Goal: Information Seeking & Learning: Learn about a topic

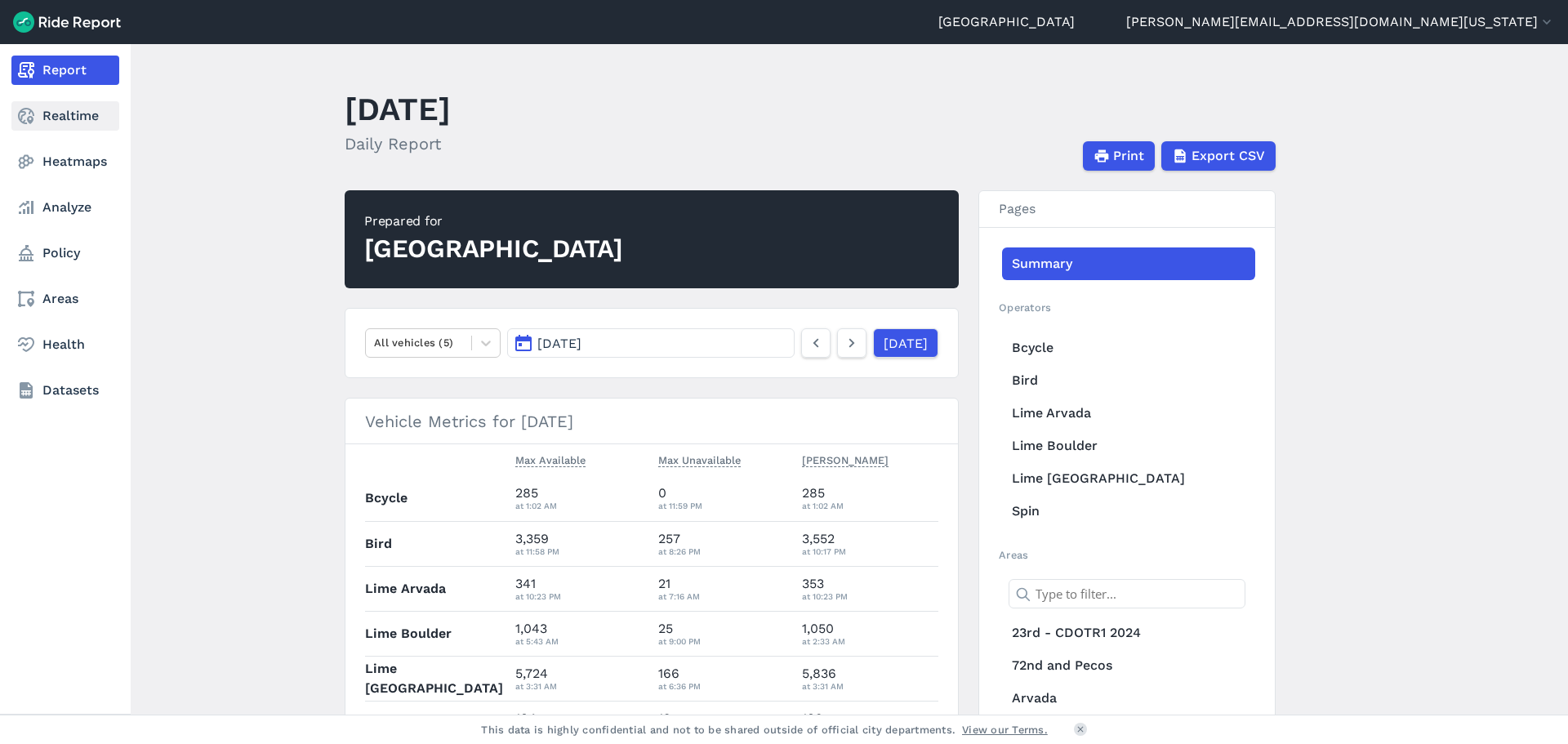
click at [25, 111] on icon at bounding box center [26, 116] width 20 height 20
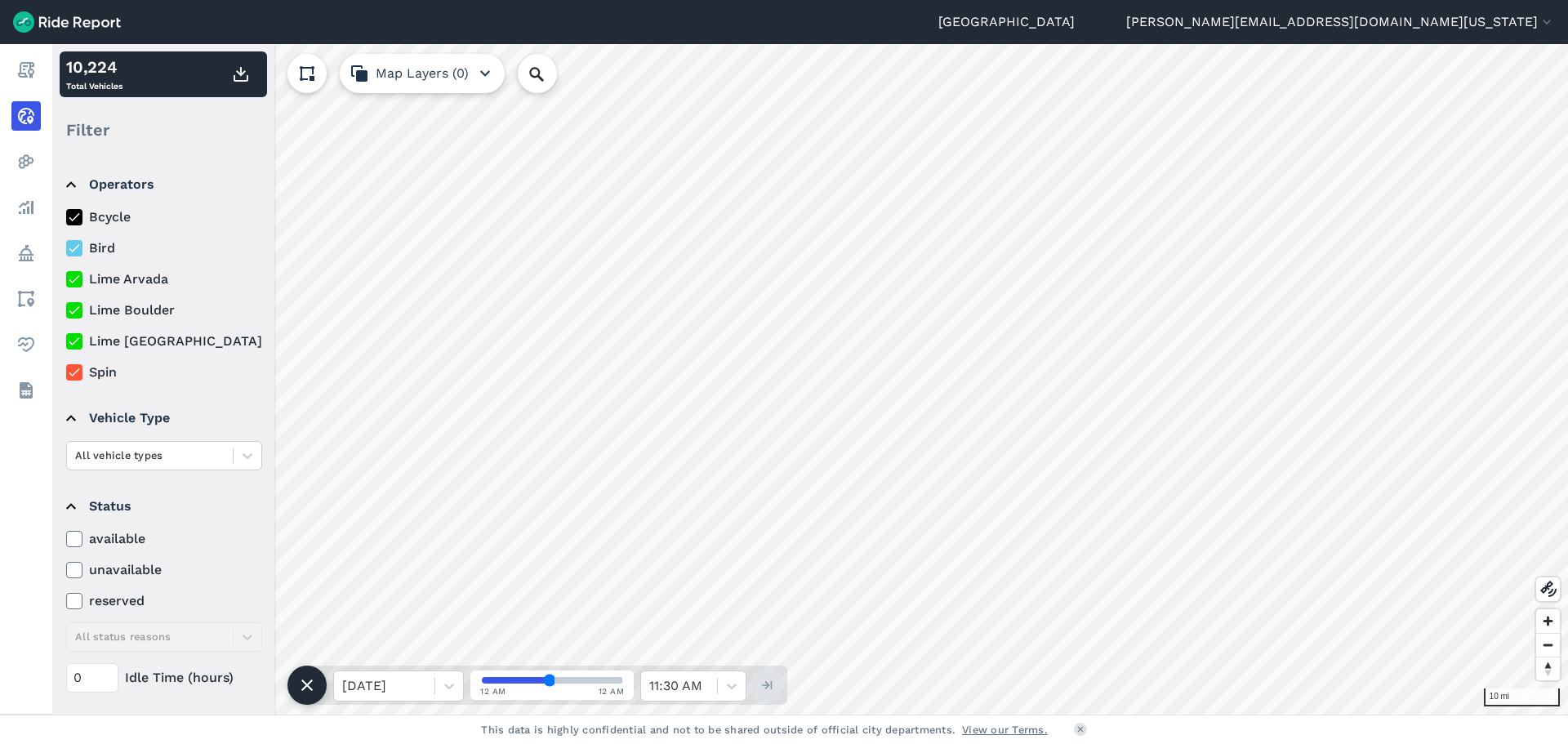
click at [71, 314] on icon at bounding box center [74, 310] width 15 height 16
click at [66, 311] on input "Lime Boulder" at bounding box center [66, 306] width 0 height 10
click at [76, 281] on icon at bounding box center [74, 279] width 15 height 16
click at [66, 281] on input "Lime Arvada" at bounding box center [66, 275] width 0 height 10
click at [74, 210] on icon at bounding box center [74, 217] width 15 height 16
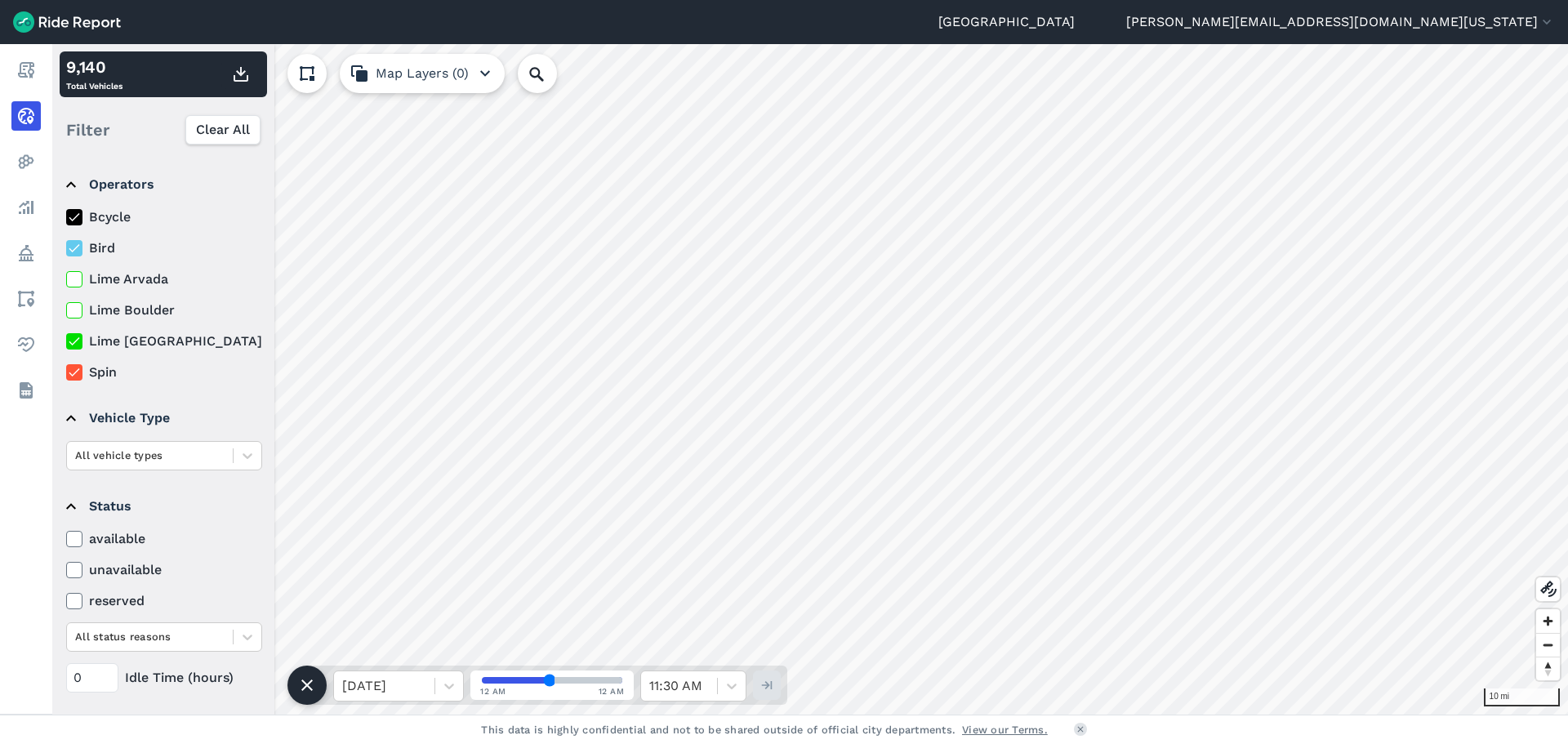
click at [66, 210] on input "Bcycle" at bounding box center [66, 213] width 0 height 10
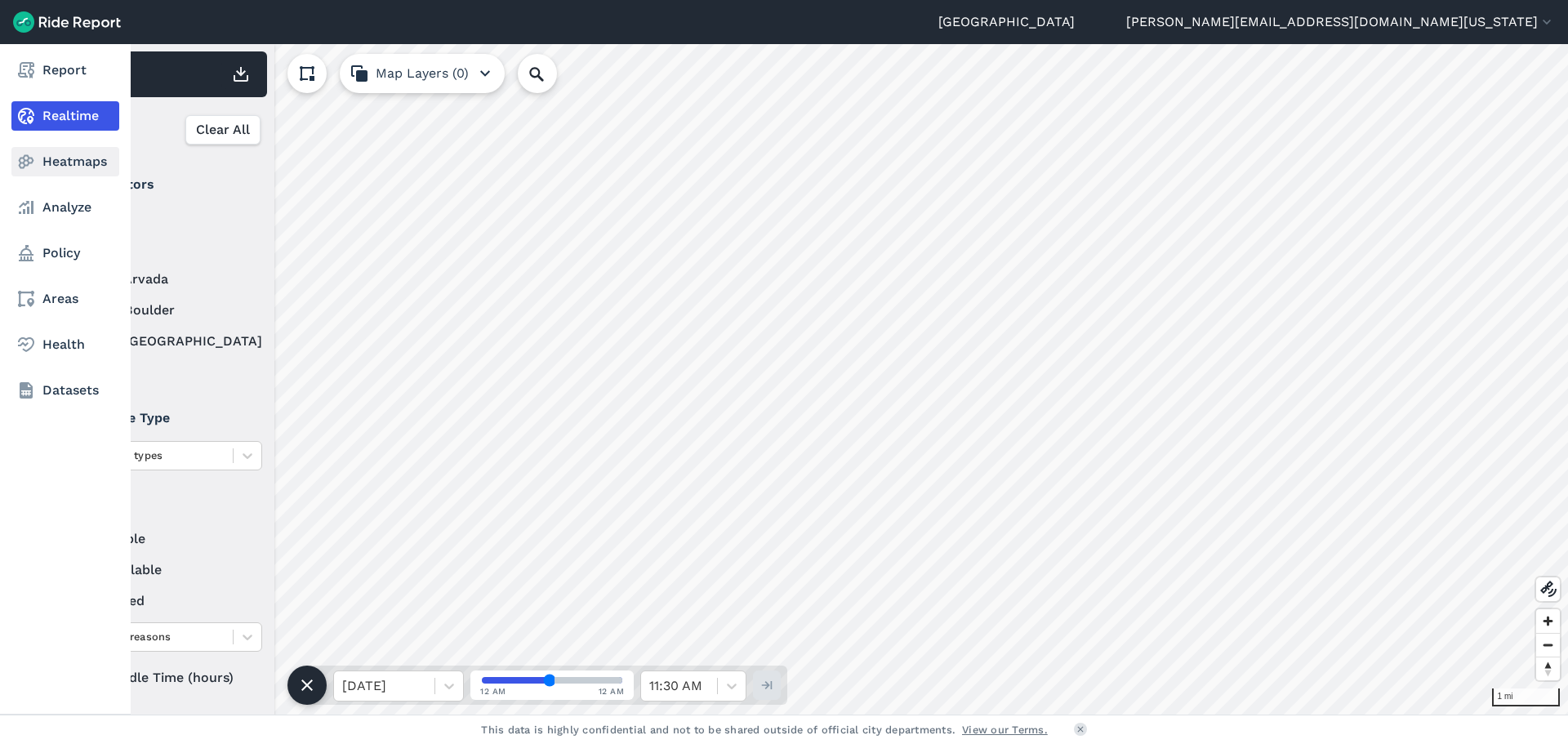
click at [66, 155] on link "Heatmaps" at bounding box center [65, 162] width 108 height 29
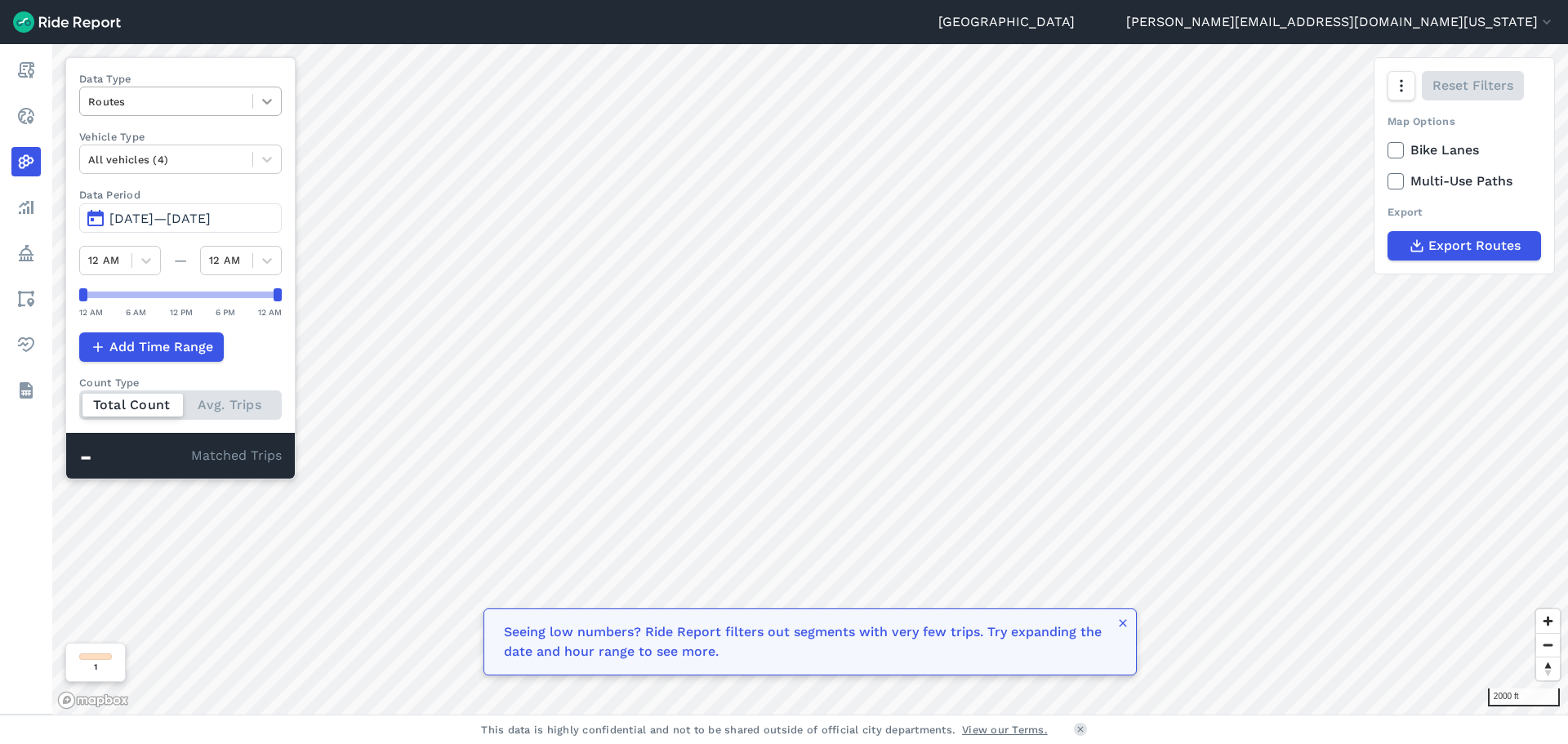
click at [255, 101] on div at bounding box center [267, 101] width 28 height 28
click at [220, 68] on div "Data Type option Trip Starts focused, 1 of 4. 3 results available. Use Up and D…" at bounding box center [180, 268] width 230 height 423
click at [210, 217] on span "[DATE]—[DATE]" at bounding box center [159, 218] width 101 height 16
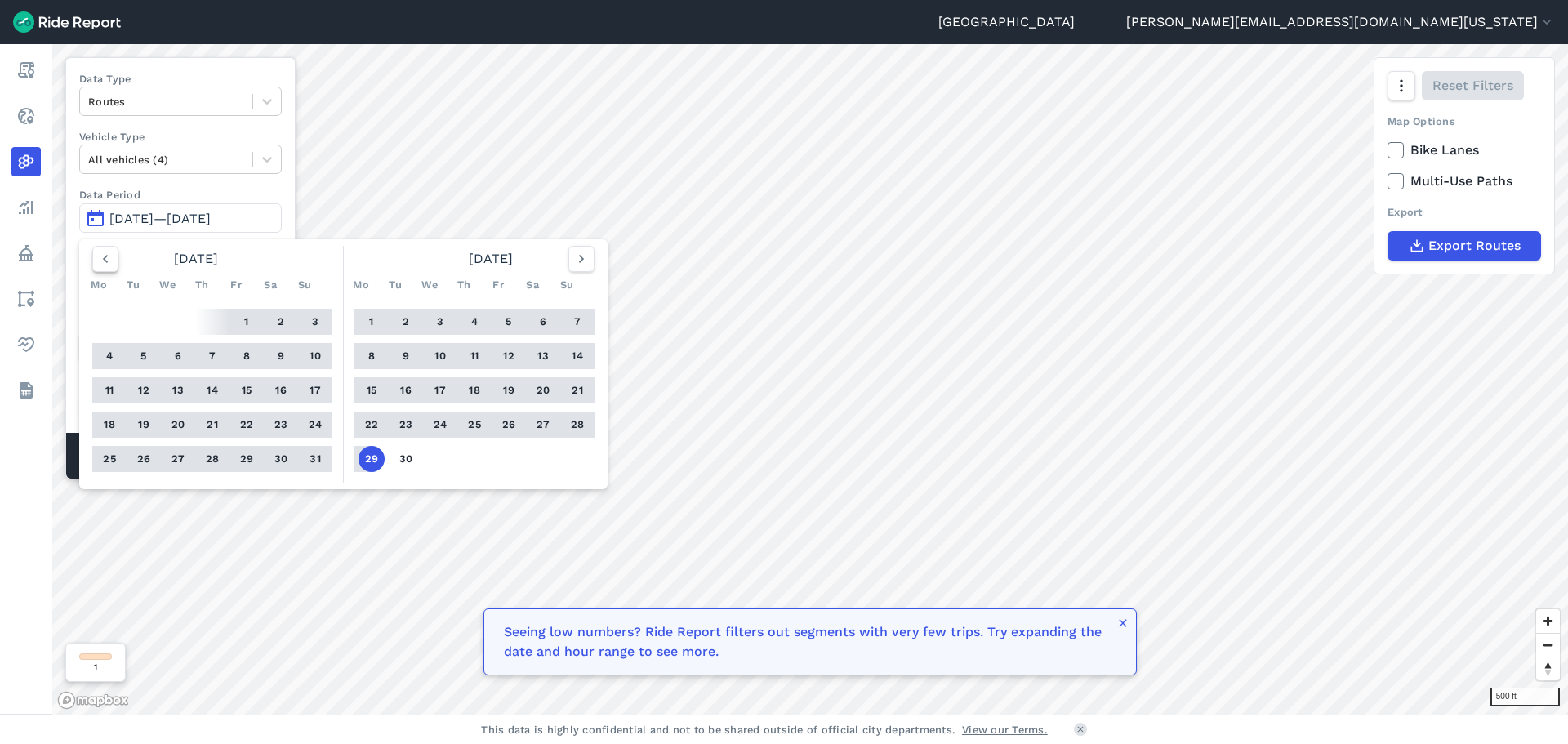
click at [106, 253] on icon "button" at bounding box center [105, 259] width 16 height 16
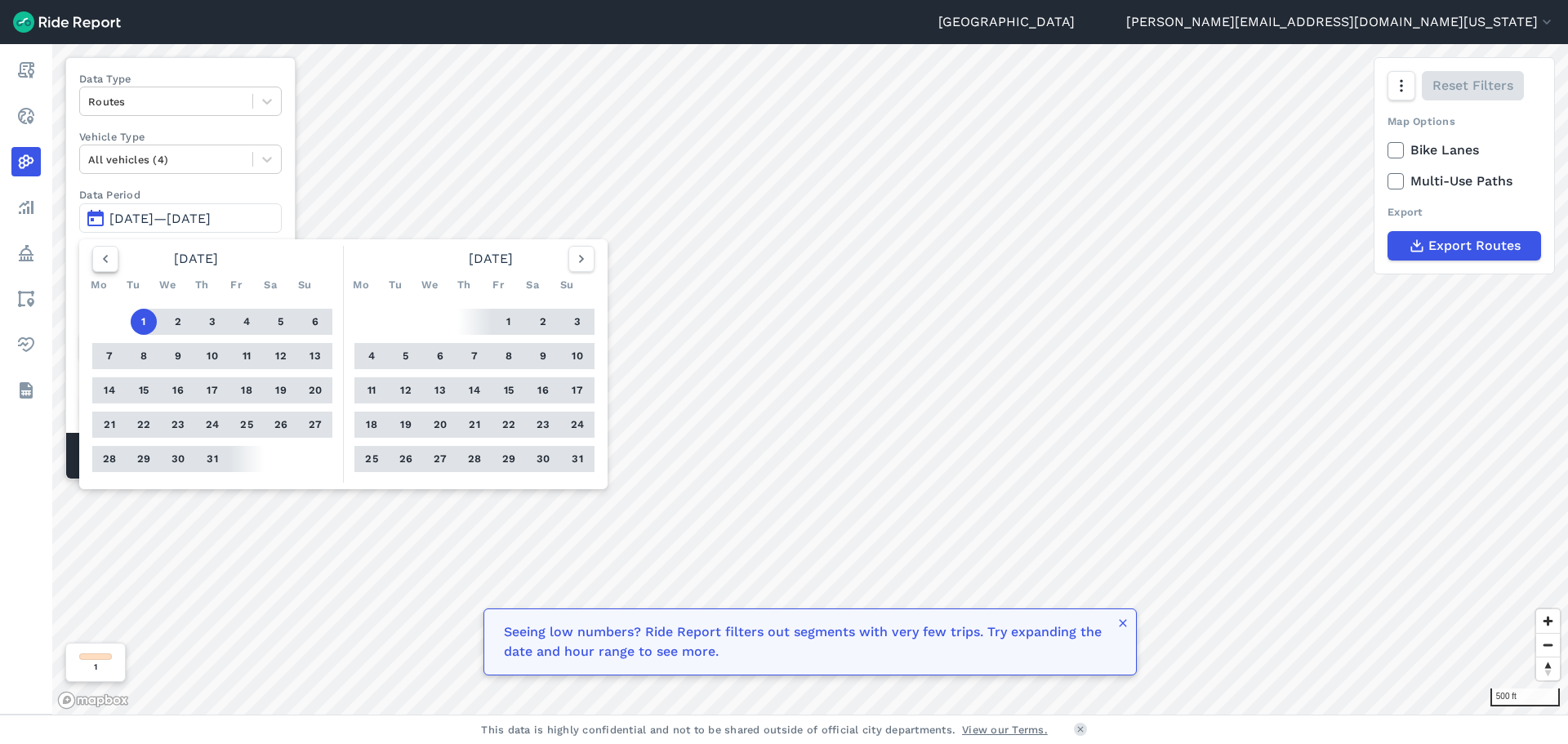
click at [100, 256] on icon "button" at bounding box center [105, 259] width 16 height 16
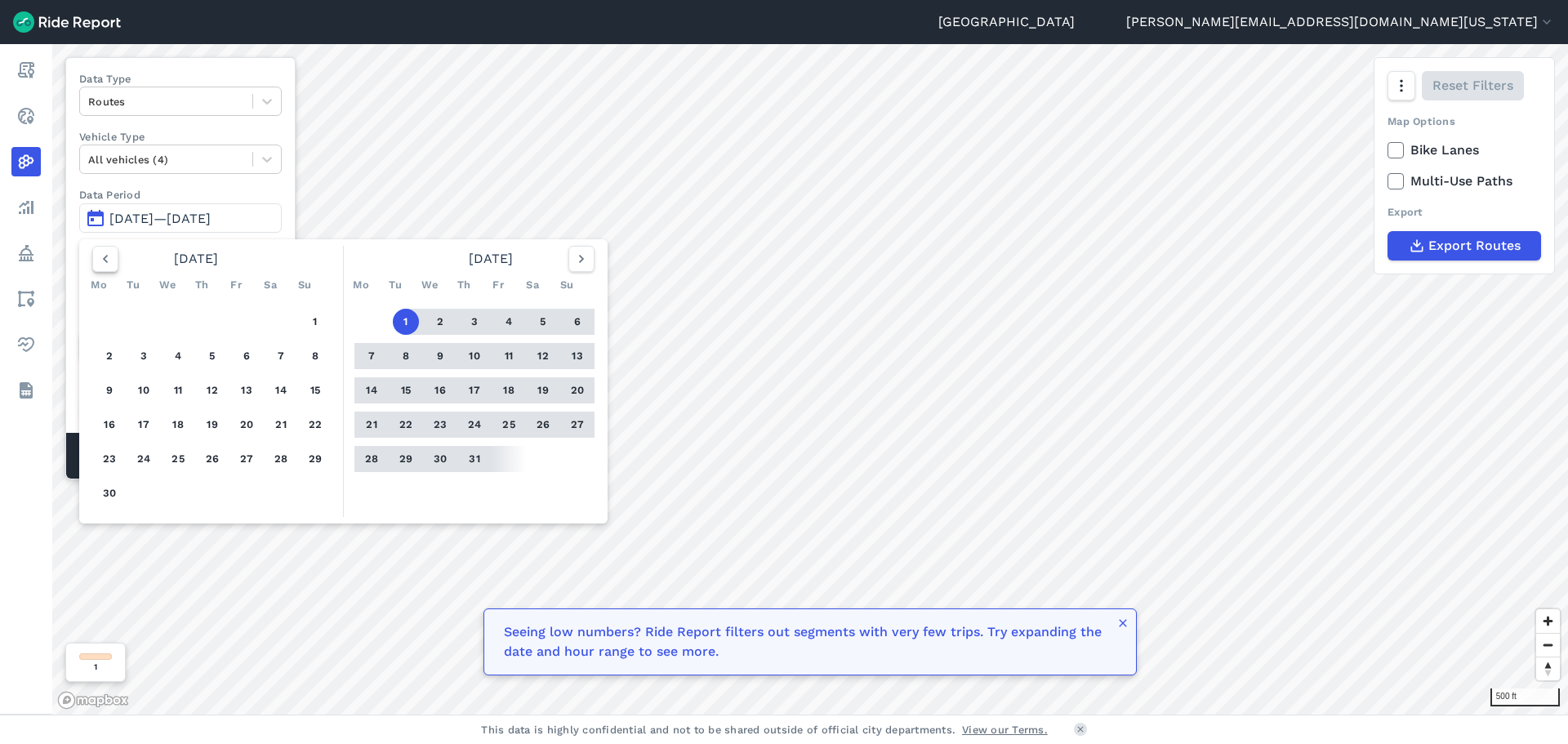
click at [100, 256] on icon "button" at bounding box center [105, 259] width 16 height 16
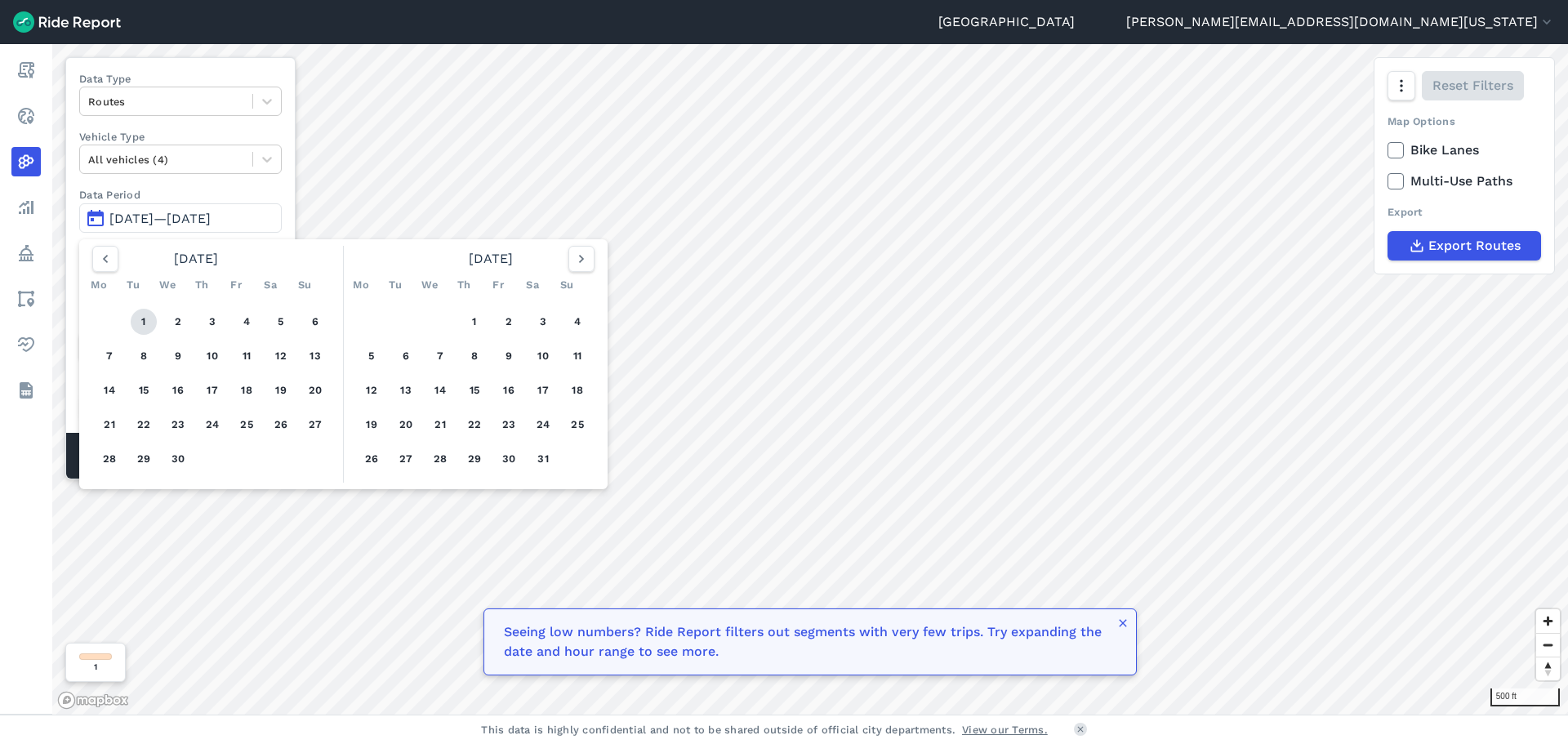
click at [136, 324] on button "1" at bounding box center [144, 322] width 26 height 26
click at [100, 261] on icon "button" at bounding box center [105, 259] width 16 height 16
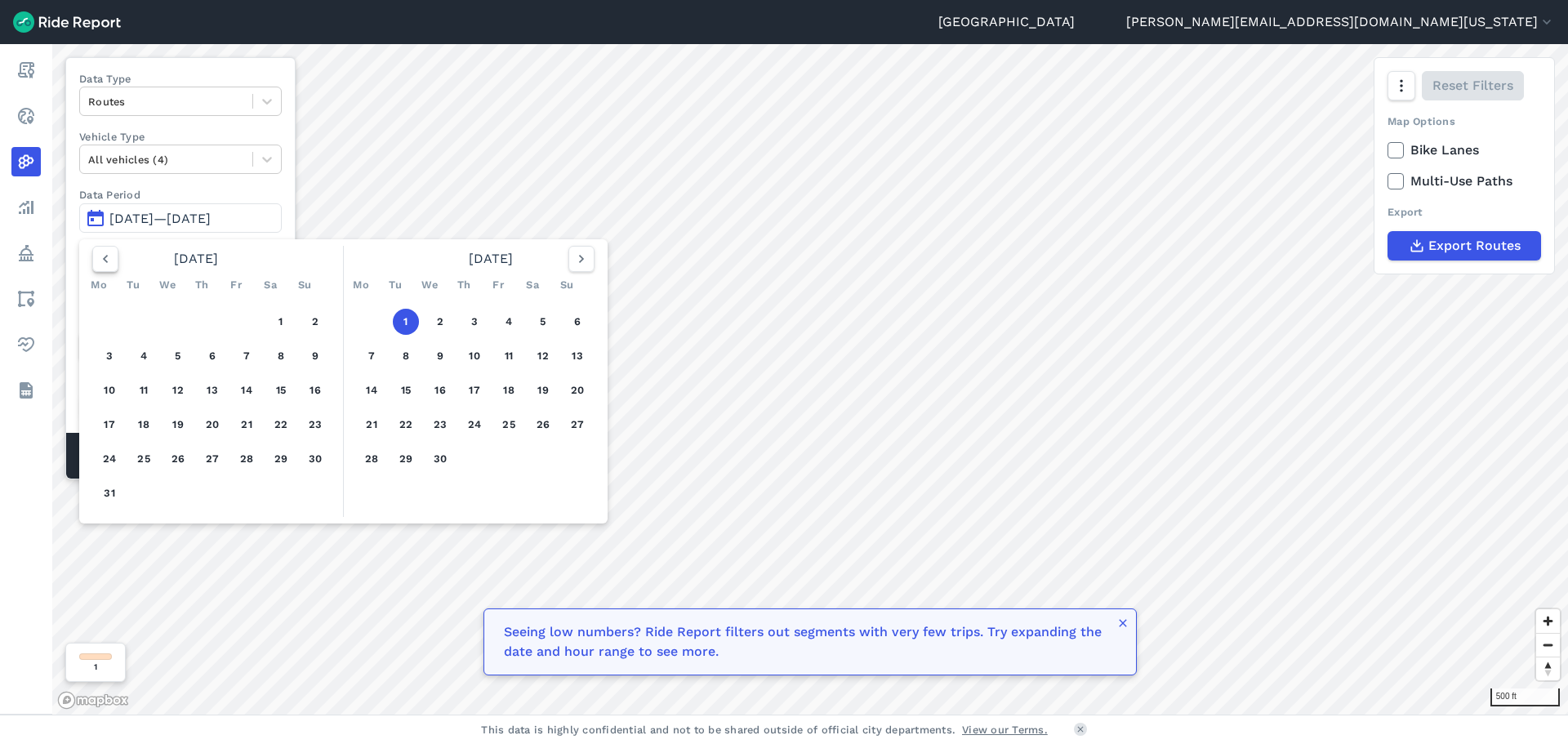
click at [100, 261] on icon "button" at bounding box center [105, 259] width 16 height 16
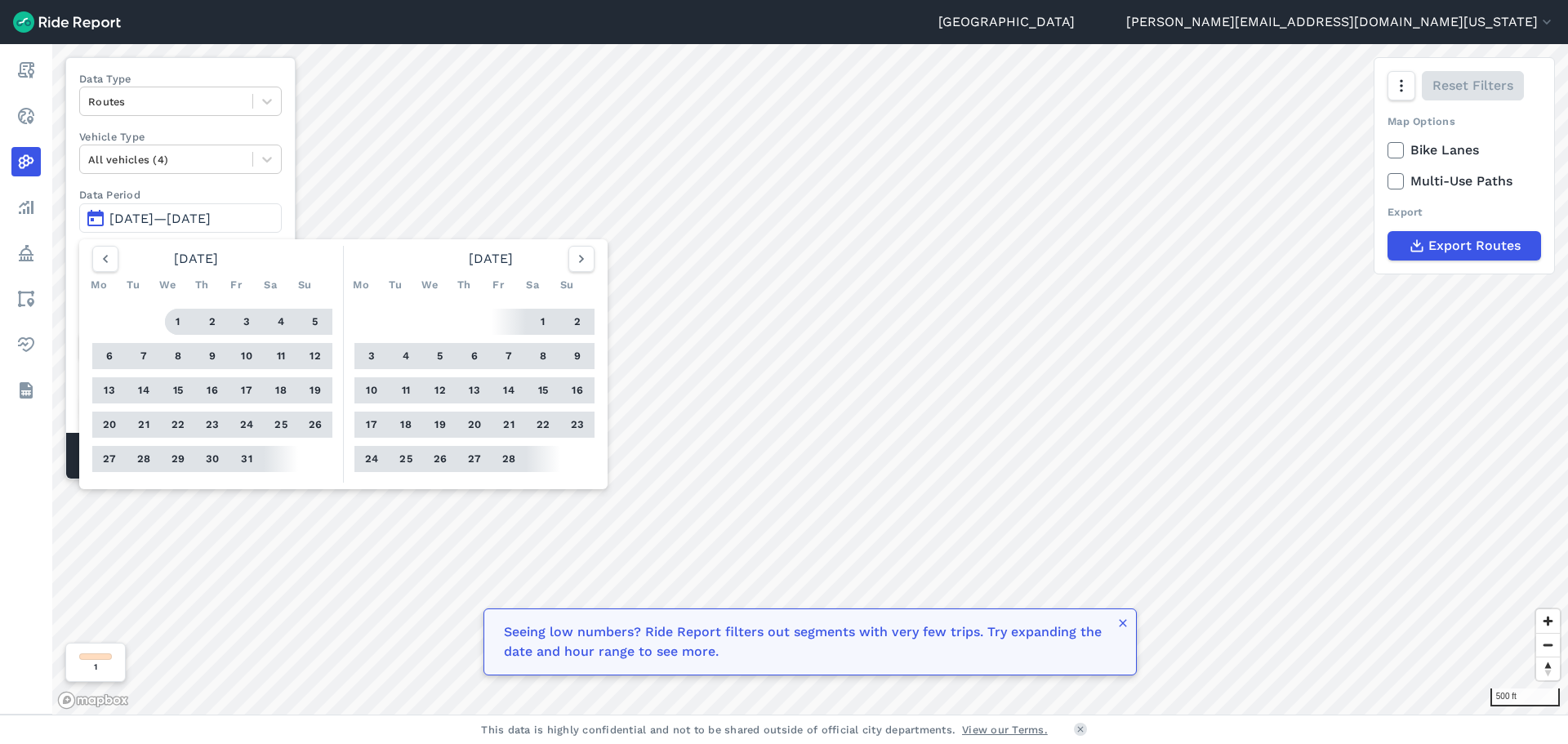
click at [177, 320] on button "1" at bounding box center [178, 322] width 26 height 26
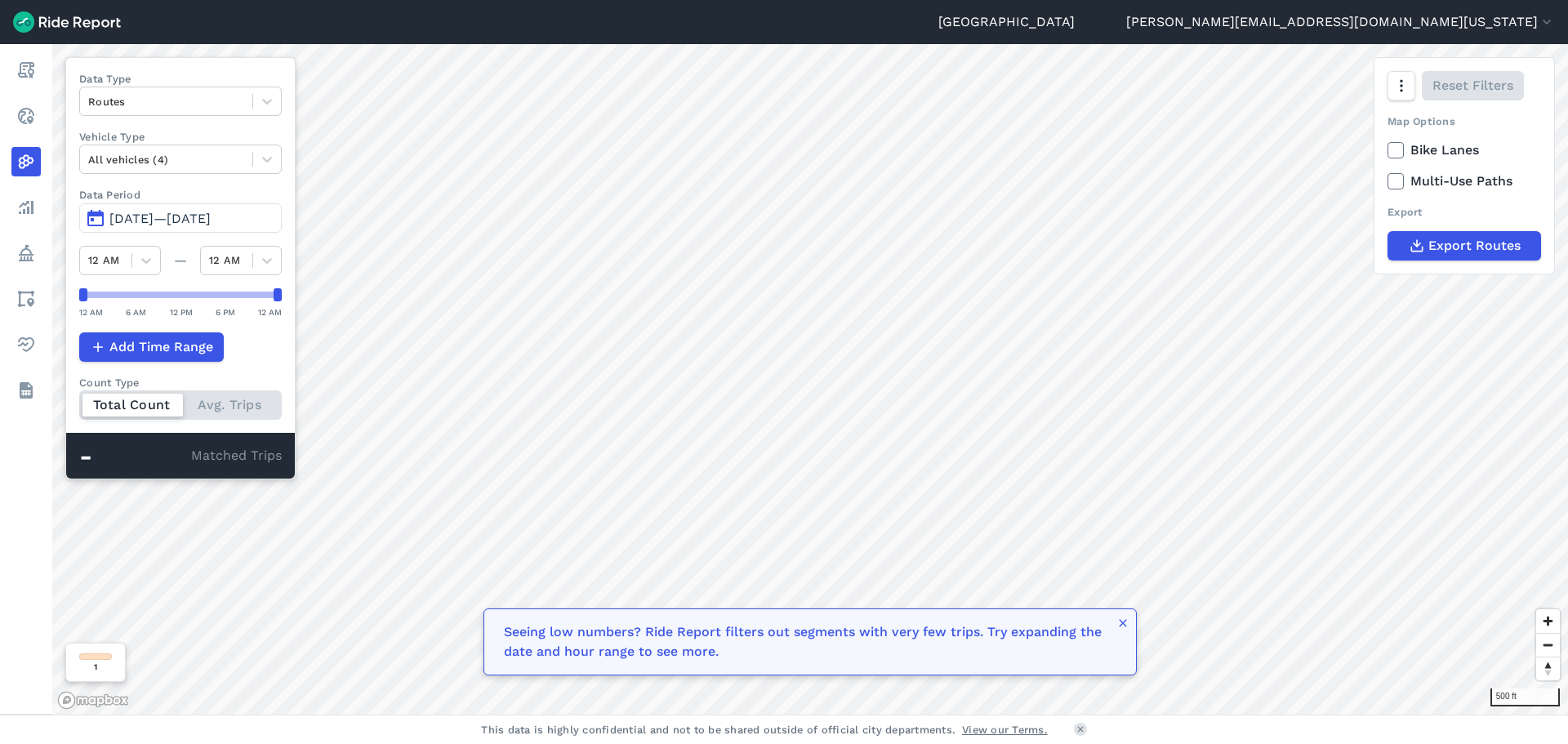
click at [208, 407] on div "Total Count Avg. Trips" at bounding box center [180, 405] width 203 height 29
click at [79, 401] on input "Count Type Total Count Avg. Trips" at bounding box center [79, 396] width 0 height 10
click at [153, 405] on div "Total Count Avg. Trips" at bounding box center [180, 405] width 203 height 29
click at [79, 401] on input "Count Type Total Count Avg. Trips" at bounding box center [79, 396] width 0 height 10
click at [1398, 149] on use at bounding box center [1395, 150] width 10 height 8
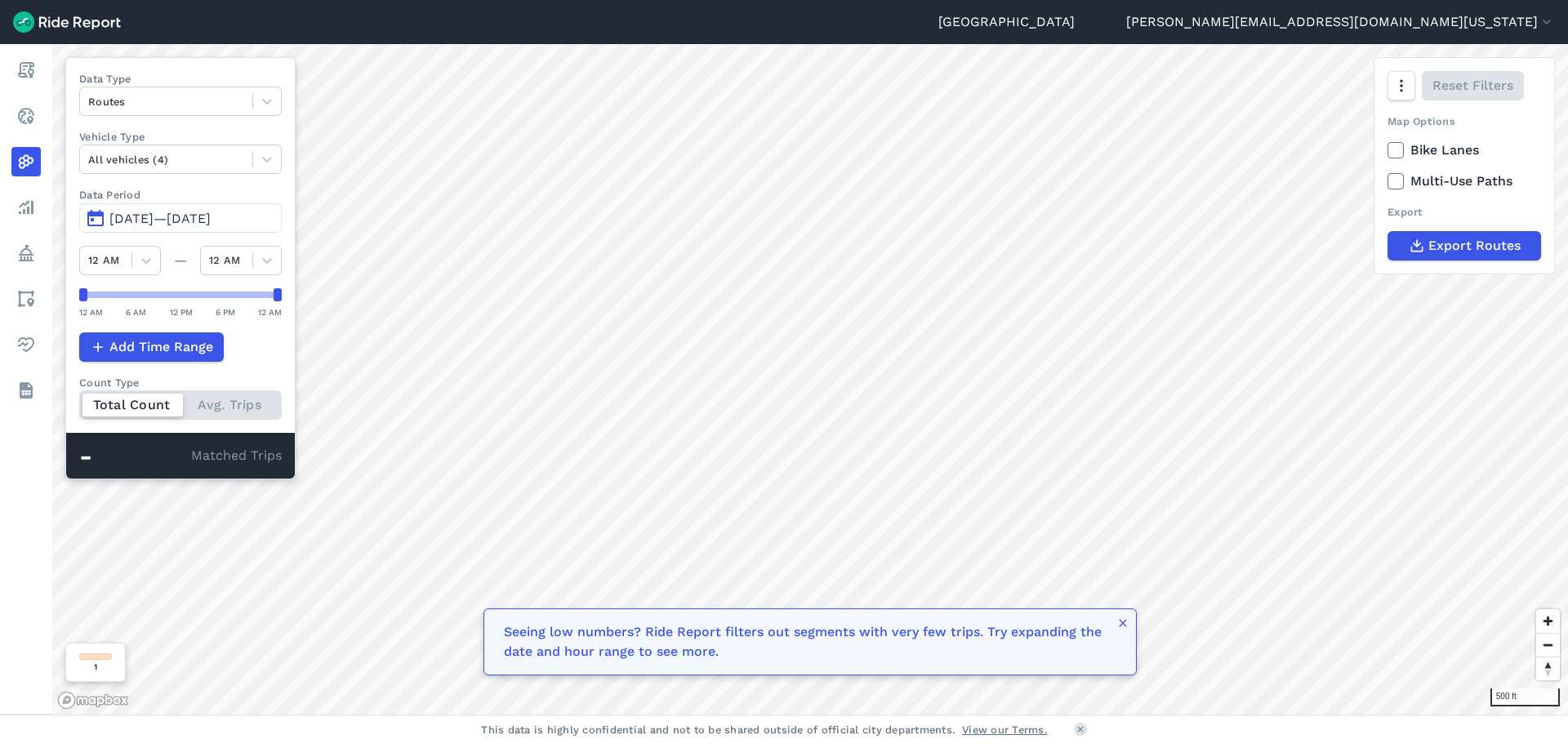
click at [1387, 149] on input "Bike Lanes" at bounding box center [1387, 146] width 0 height 10
click at [1397, 175] on icon at bounding box center [1395, 181] width 15 height 16
click at [1387, 175] on input "Multi-Use Paths" at bounding box center [1387, 177] width 0 height 10
click at [1397, 175] on icon at bounding box center [1395, 181] width 15 height 16
click at [1387, 175] on input "Multi-Use Paths" at bounding box center [1387, 177] width 0 height 10
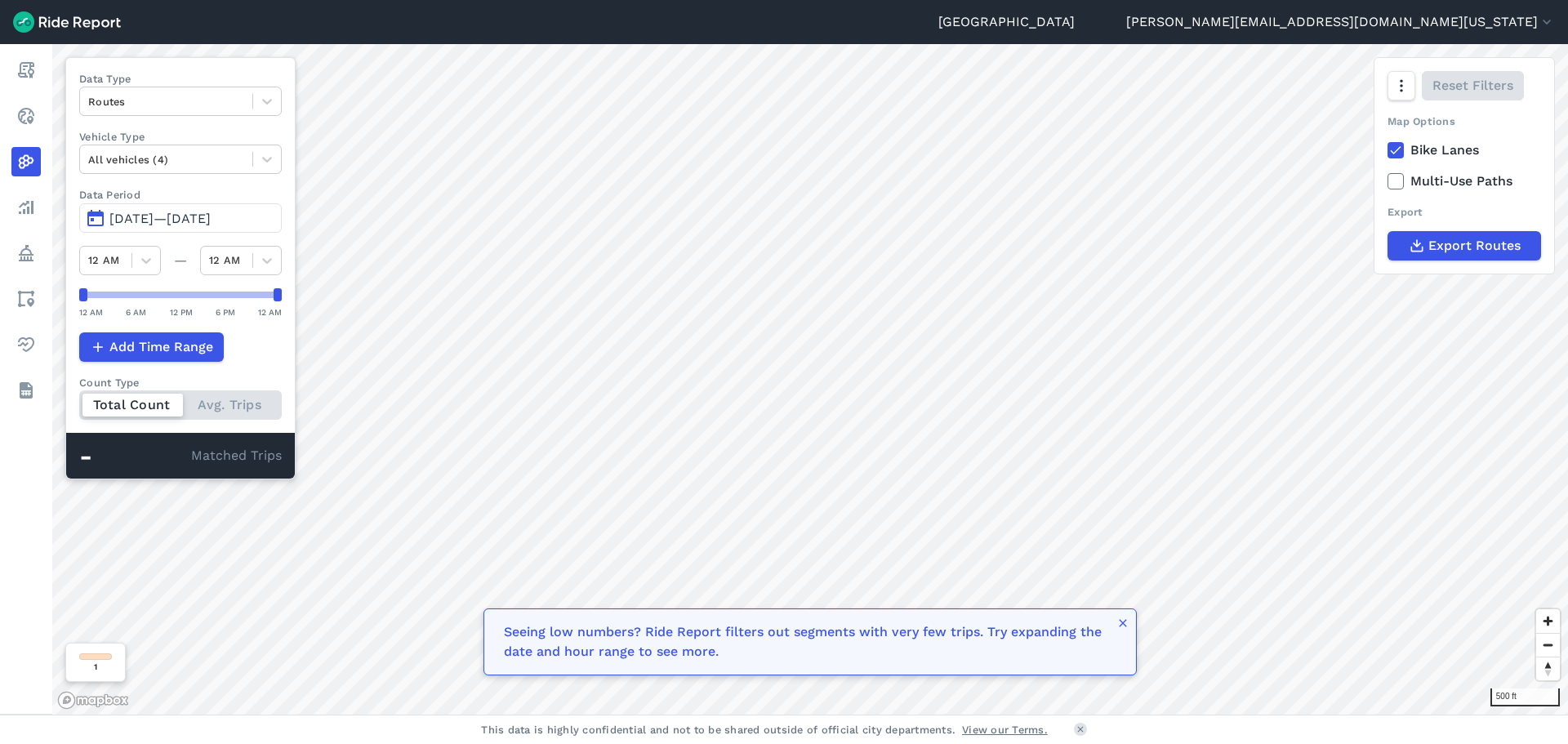
click at [1401, 154] on icon at bounding box center [1395, 150] width 15 height 16
click at [1387, 151] on input "Bike Lanes" at bounding box center [1387, 146] width 0 height 10
click at [1125, 624] on use "button" at bounding box center [1122, 623] width 7 height 7
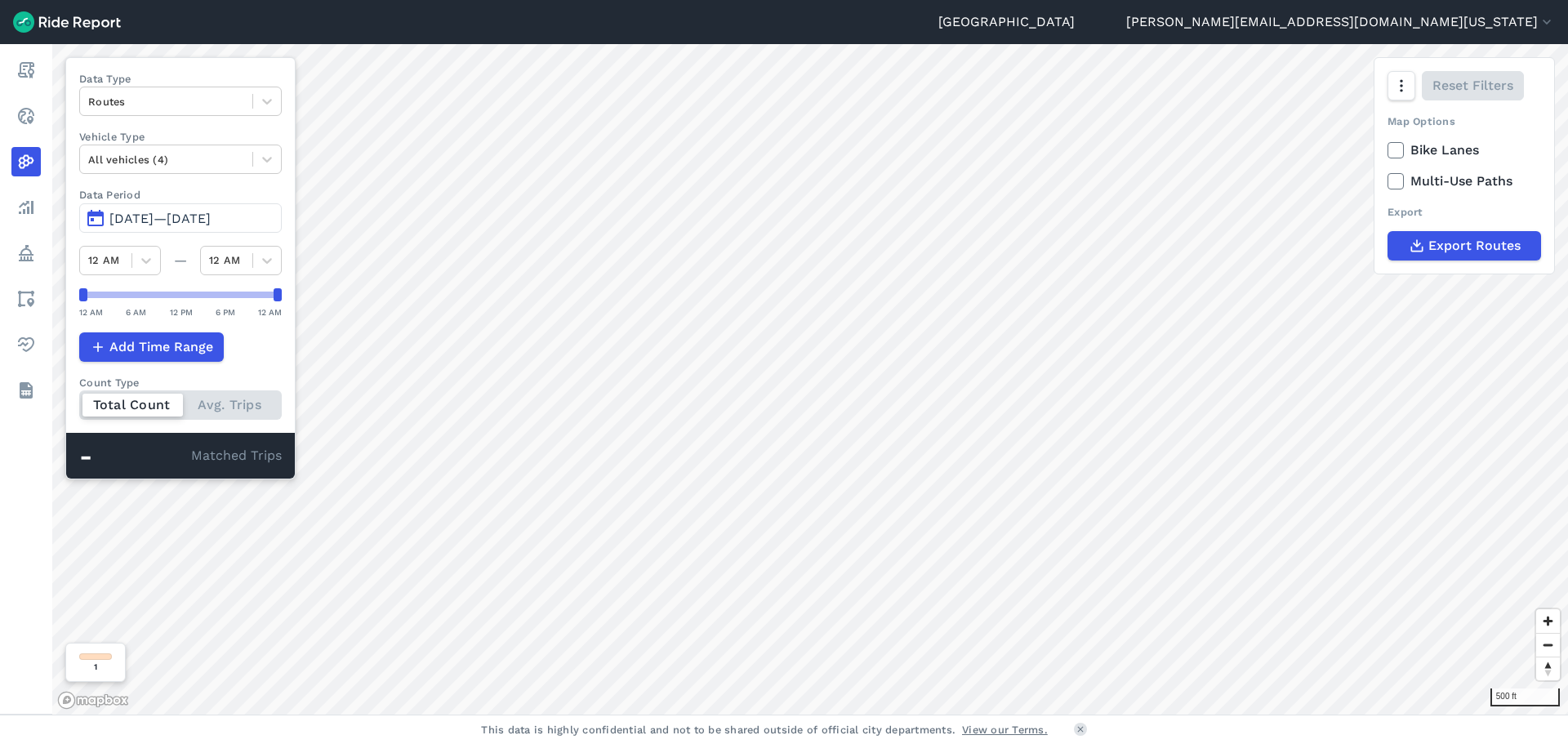
click at [242, 86] on label "Data Type" at bounding box center [180, 79] width 203 height 16
click at [276, 90] on div at bounding box center [267, 101] width 28 height 28
click at [216, 171] on div "Trip Ends" at bounding box center [180, 168] width 203 height 29
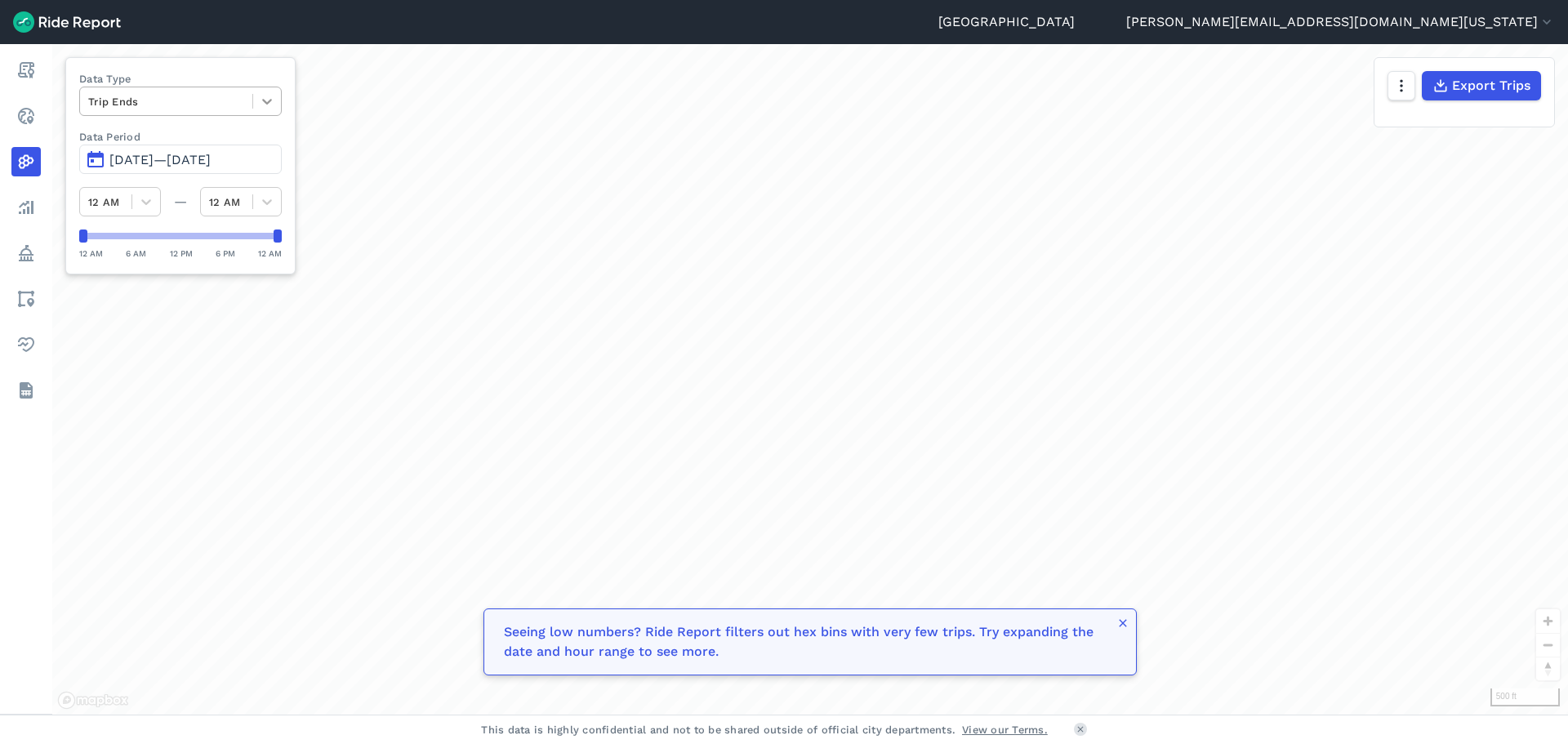
click at [266, 111] on div at bounding box center [267, 101] width 28 height 28
click at [270, 103] on icon at bounding box center [267, 101] width 16 height 16
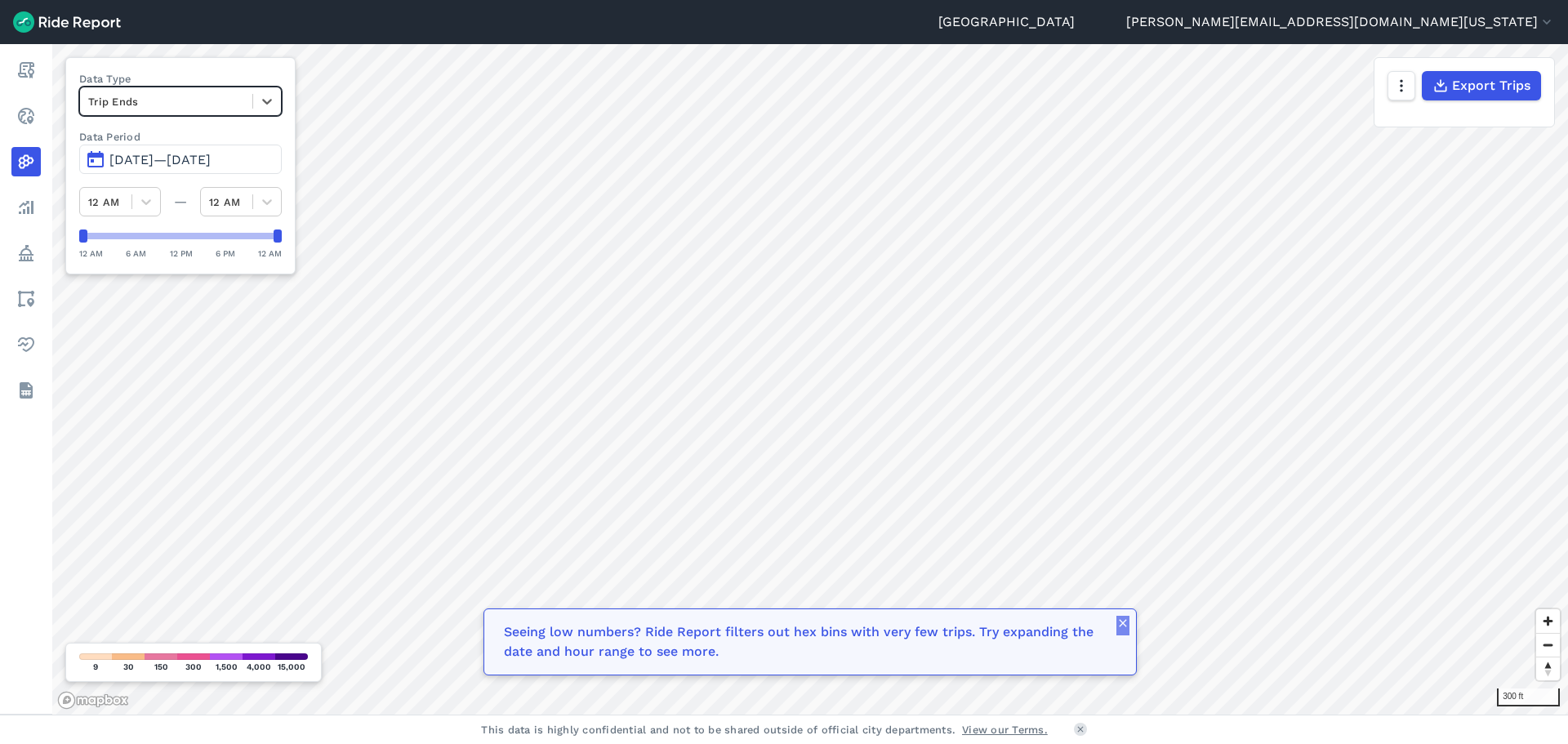
click at [1125, 630] on button "button" at bounding box center [1122, 625] width 13 height 20
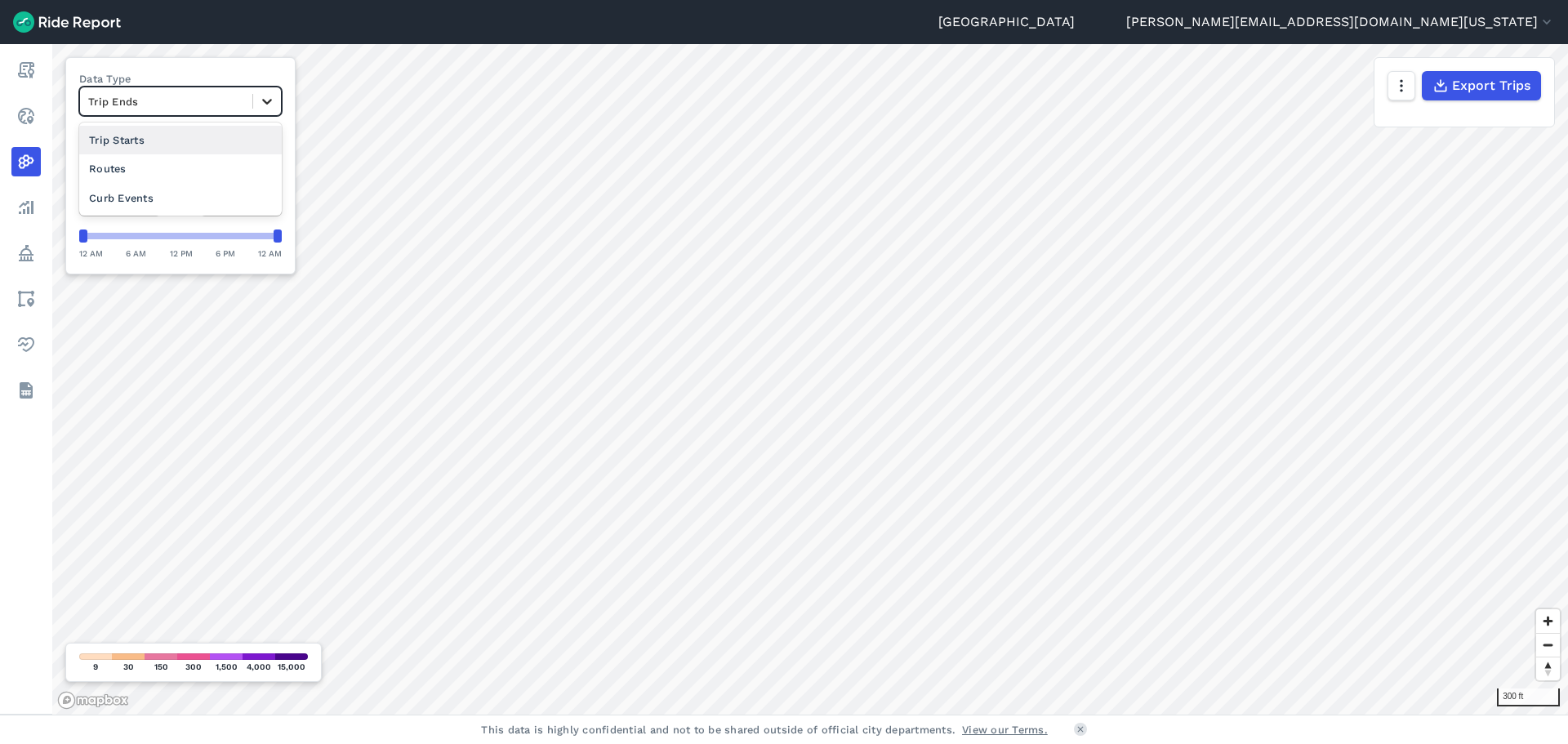
click at [266, 96] on icon at bounding box center [267, 101] width 16 height 16
click at [192, 203] on div "Curb Events" at bounding box center [180, 197] width 203 height 29
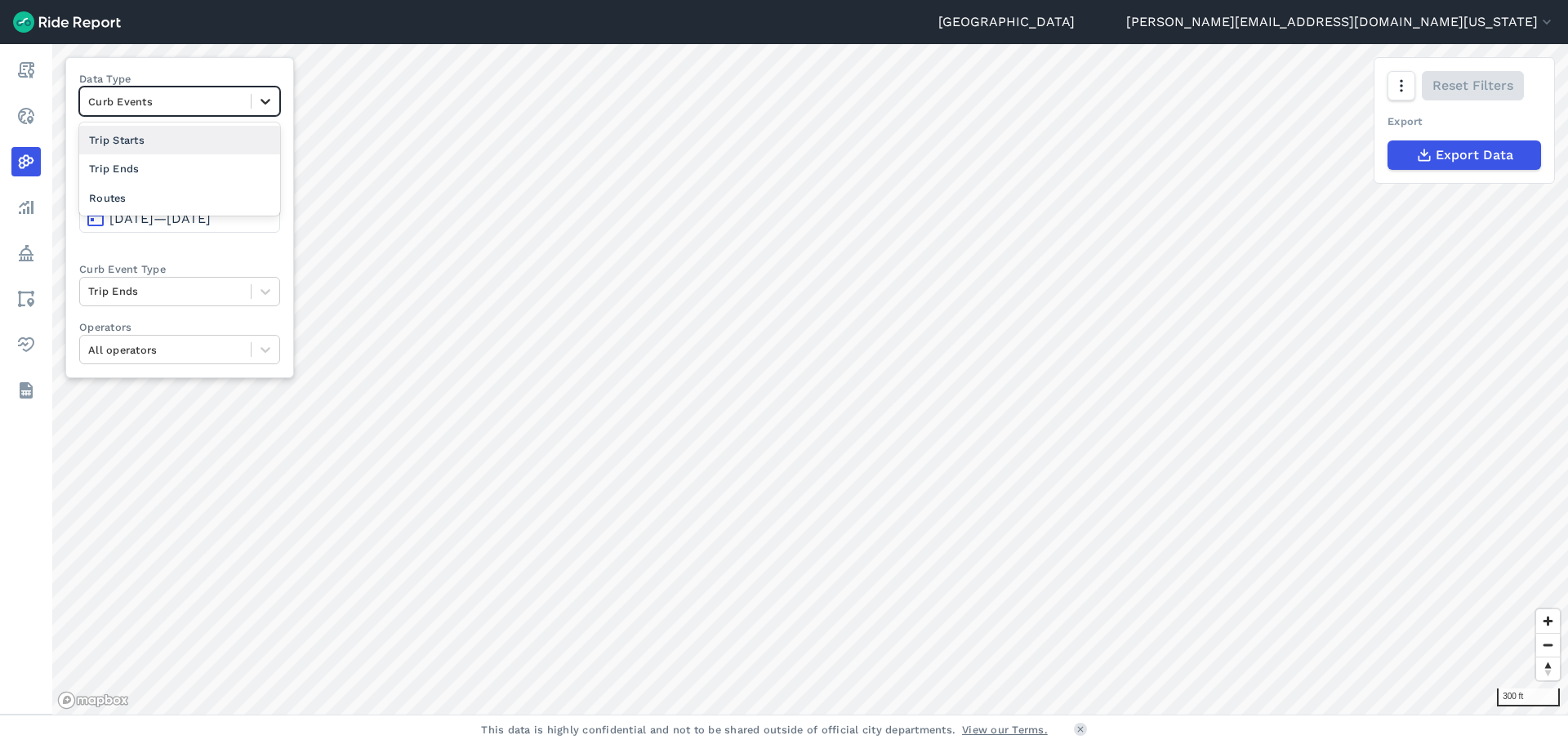
click at [268, 105] on icon at bounding box center [265, 101] width 16 height 16
click at [198, 189] on div "Routes" at bounding box center [179, 197] width 201 height 29
